Goal: Obtain resource: Download file/media

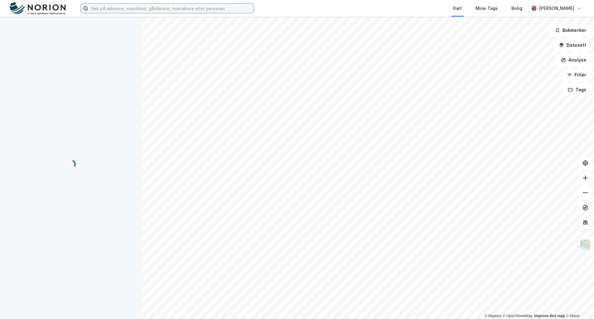
click at [246, 6] on input at bounding box center [170, 8] width 165 height 9
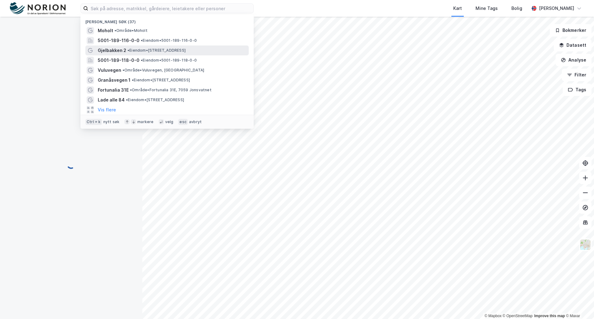
click at [127, 51] on span "•" at bounding box center [128, 50] width 2 height 5
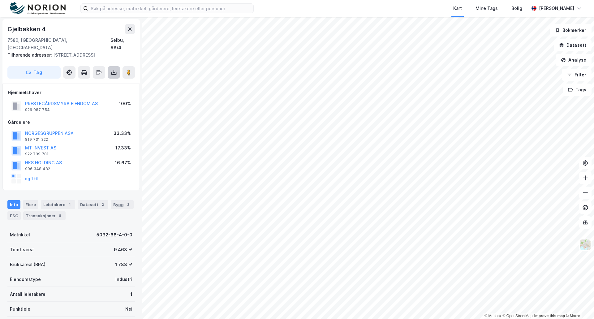
click at [114, 70] on icon at bounding box center [113, 71] width 1 height 3
click at [89, 82] on div "Last ned grunnbok" at bounding box center [83, 84] width 36 height 5
